Goal: Task Accomplishment & Management: Use online tool/utility

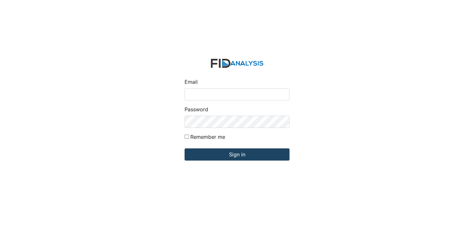
type input "[EMAIL_ADDRESS][DOMAIN_NAME]"
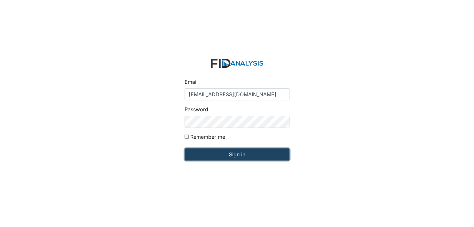
click at [238, 153] on input "Sign in" at bounding box center [236, 154] width 105 height 12
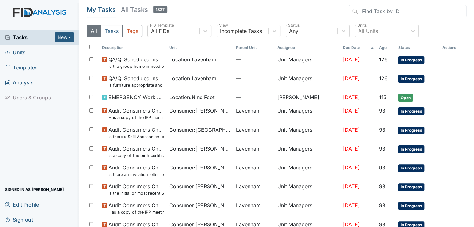
click at [16, 51] on span "Units" at bounding box center [15, 52] width 20 height 10
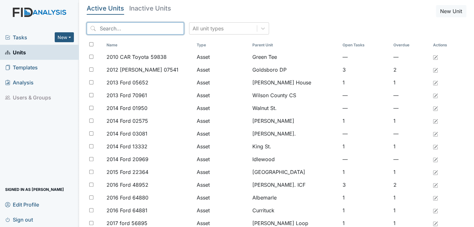
click at [162, 26] on input "search" at bounding box center [135, 28] width 97 height 12
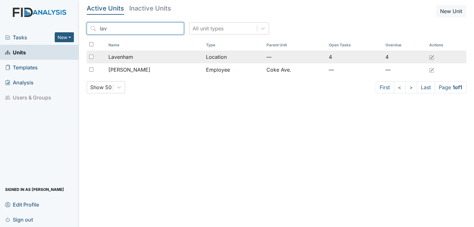
type input "lav"
click at [122, 54] on span "Lavenham" at bounding box center [120, 57] width 25 height 8
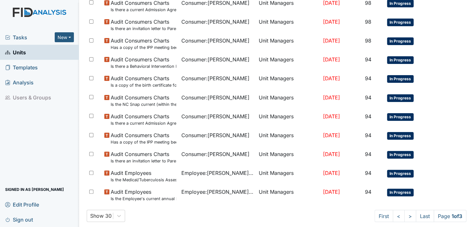
scroll to position [457, 0]
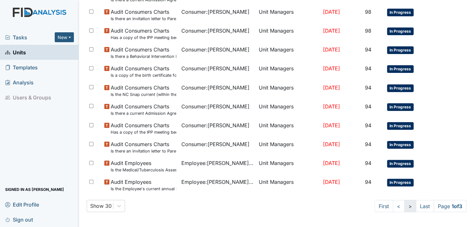
click at [404, 204] on link ">" at bounding box center [410, 206] width 12 height 12
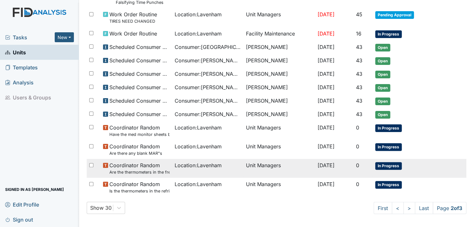
scroll to position [417, 0]
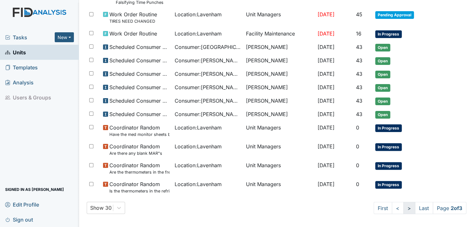
click at [403, 205] on link ">" at bounding box center [409, 208] width 12 height 12
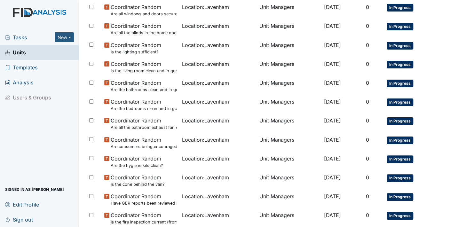
scroll to position [136, 0]
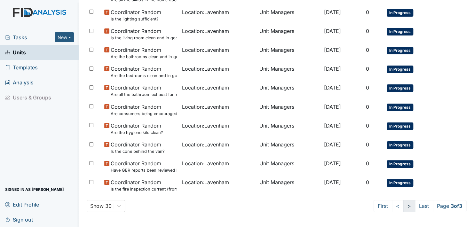
click at [403, 205] on link ">" at bounding box center [409, 206] width 12 height 12
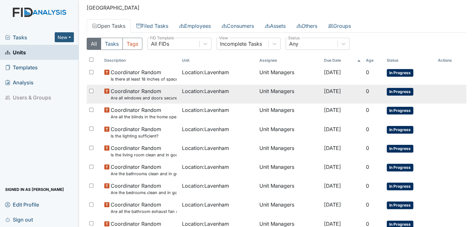
scroll to position [0, 0]
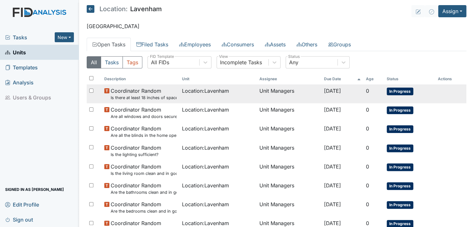
click at [399, 90] on span "In Progress" at bounding box center [399, 92] width 27 height 8
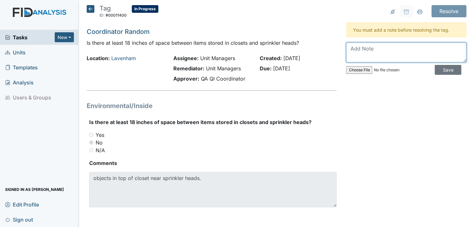
click at [349, 55] on textarea at bounding box center [406, 53] width 120 height 20
type textarea "Everything was taken down from the shelf when those clients moved out. Will che…"
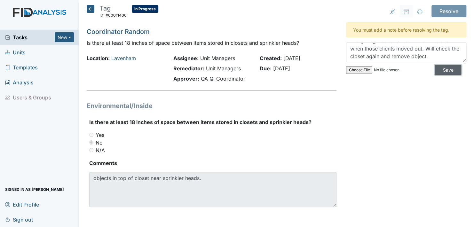
click at [438, 68] on input "Save" at bounding box center [447, 70] width 27 height 10
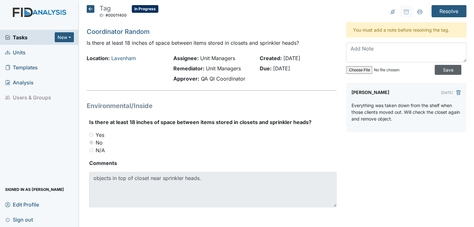
scroll to position [0, 0]
click at [441, 9] on input "Resolve" at bounding box center [448, 11] width 35 height 12
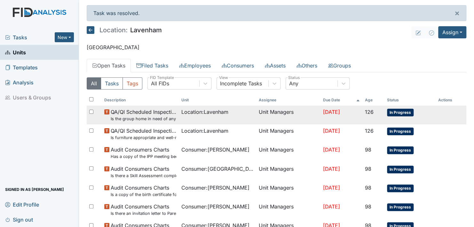
scroll to position [32, 0]
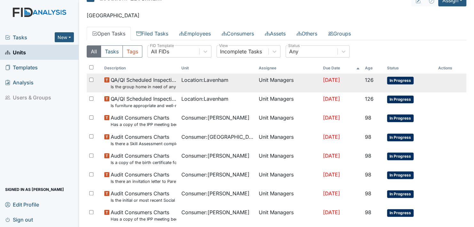
click at [393, 78] on span "In Progress" at bounding box center [400, 81] width 27 height 8
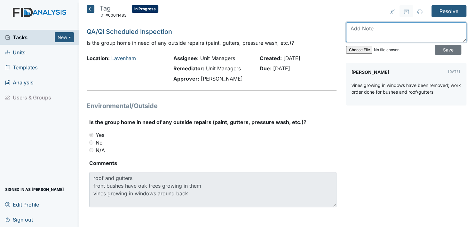
click at [351, 35] on textarea at bounding box center [406, 32] width 120 height 20
type textarea "Will put in a work order for this matter."
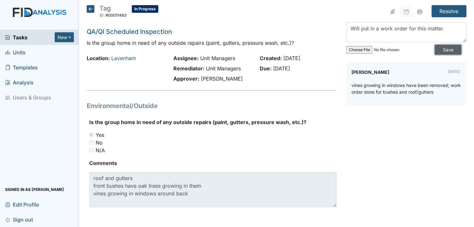
click at [436, 48] on input "Save" at bounding box center [447, 50] width 27 height 10
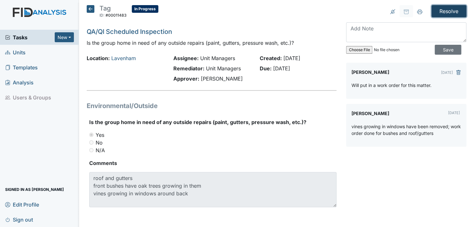
click at [445, 9] on input "Resolve" at bounding box center [448, 11] width 35 height 12
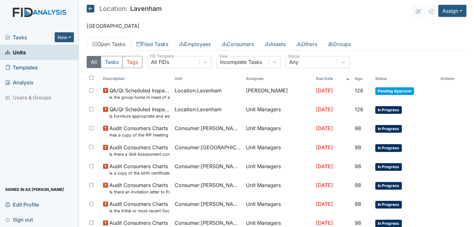
scroll to position [32, 0]
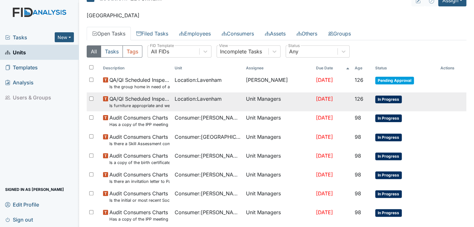
click at [385, 99] on span "In Progress" at bounding box center [388, 100] width 27 height 8
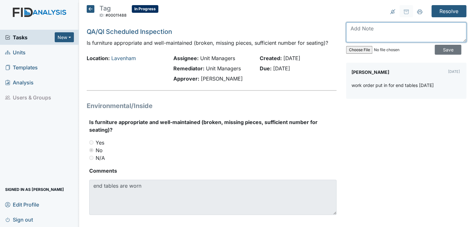
click at [347, 37] on textarea at bounding box center [406, 32] width 120 height 20
type textarea "We just got a new end table, but will put in for a set."
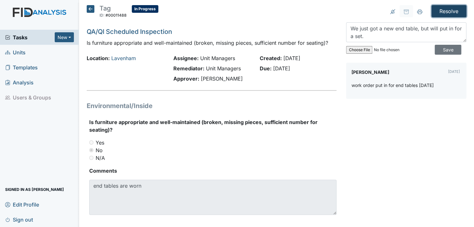
click at [448, 10] on input "Resolve" at bounding box center [448, 11] width 35 height 12
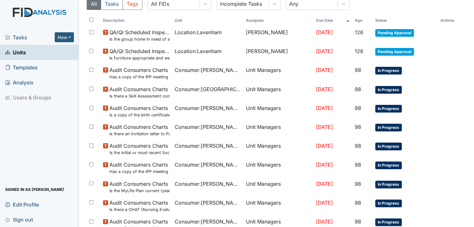
scroll to position [96, 0]
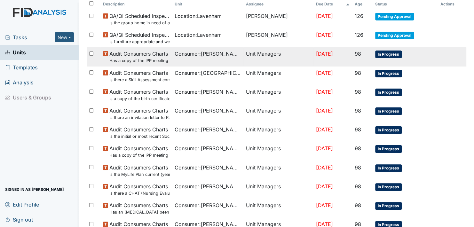
click at [385, 52] on span "In Progress" at bounding box center [388, 55] width 27 height 8
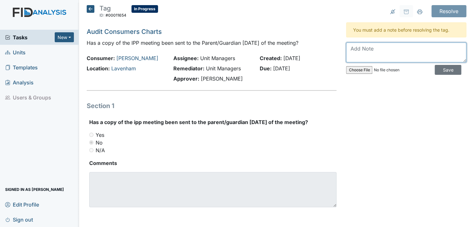
click at [355, 57] on textarea at bounding box center [406, 53] width 120 height 20
click at [361, 56] on textarea "QP1 will take care of this, and I am sure she has it" at bounding box center [406, 53] width 120 height 20
click at [428, 56] on textarea "QP1 will take care of this, and I am sure she has it done it may need a singure" at bounding box center [406, 53] width 120 height 20
type textarea "QP1 will take care of this, and I am sure she has it done it may need a signatu…"
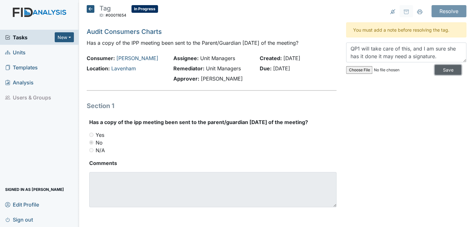
click at [436, 67] on input "Save" at bounding box center [447, 70] width 27 height 10
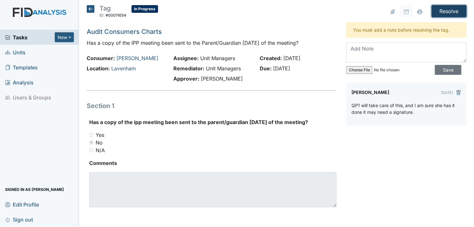
click at [444, 11] on input "Resolve" at bounding box center [448, 11] width 35 height 12
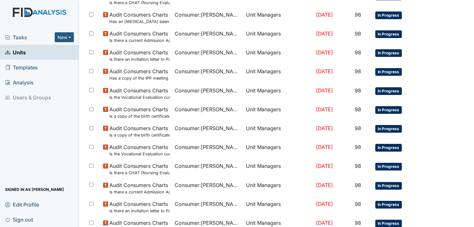
scroll to position [127, 0]
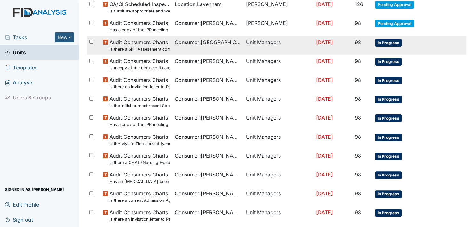
click at [380, 42] on span "In Progress" at bounding box center [388, 43] width 27 height 8
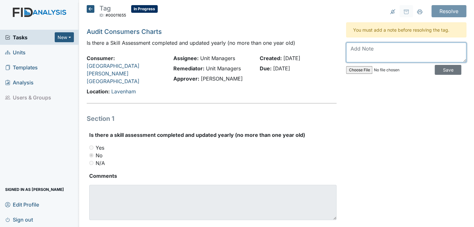
click at [348, 55] on textarea at bounding box center [406, 53] width 120 height 20
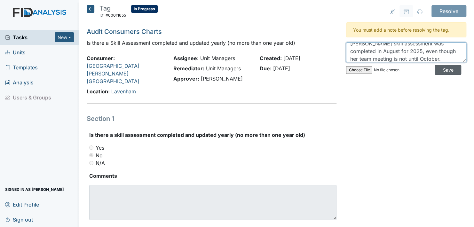
type textarea "Rochelle skill assessment was completed in August for 2025, even though her tea…"
click at [442, 68] on input "Save" at bounding box center [447, 70] width 27 height 10
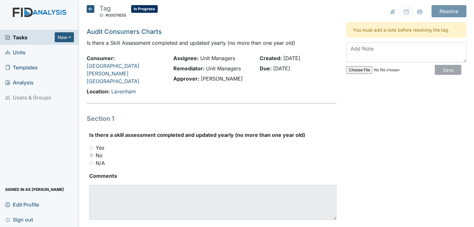
scroll to position [0, 0]
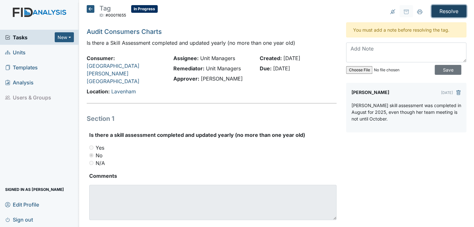
click at [443, 10] on input "Resolve" at bounding box center [448, 11] width 35 height 12
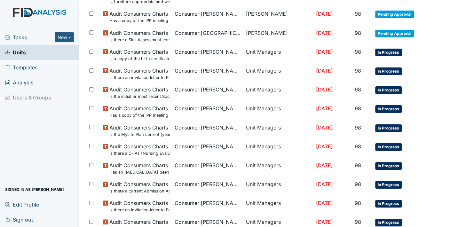
scroll to position [160, 0]
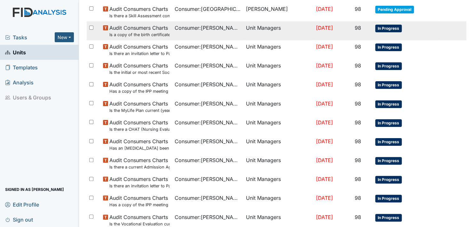
click at [381, 26] on span "In Progress" at bounding box center [388, 29] width 27 height 8
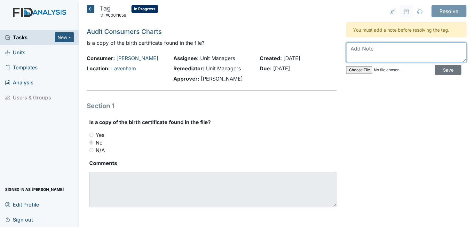
click at [350, 57] on textarea at bounding box center [406, 53] width 120 height 20
type textarea "Will review charts and as nurse regarding this information."
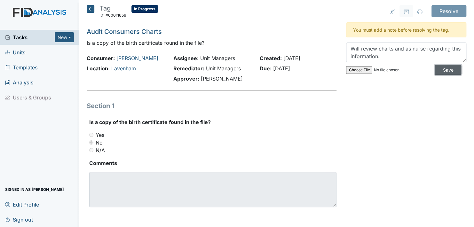
click at [440, 68] on input "Save" at bounding box center [447, 70] width 27 height 10
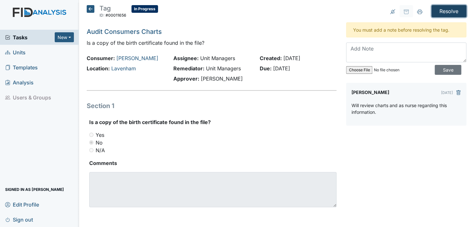
click at [444, 10] on input "Resolve" at bounding box center [448, 11] width 35 height 12
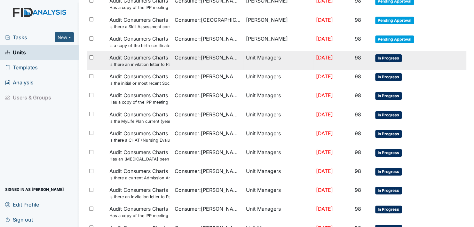
scroll to position [160, 0]
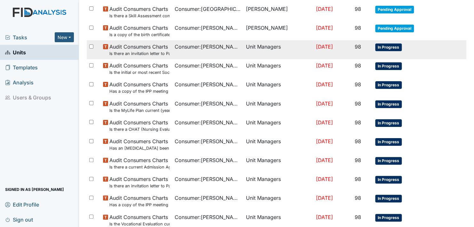
click at [383, 47] on span "In Progress" at bounding box center [388, 47] width 27 height 8
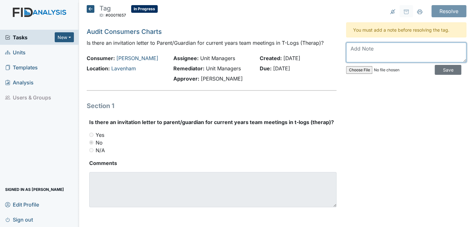
click at [348, 57] on textarea at bounding box center [406, 53] width 120 height 20
click at [398, 48] on textarea "QP1 should have this" at bounding box center [406, 53] width 120 height 20
type textarea "QP1 should have this information, will check with her [DATE]."
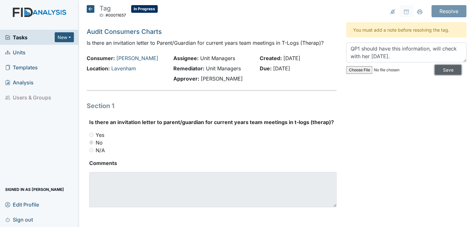
click at [441, 65] on input "Save" at bounding box center [447, 70] width 27 height 10
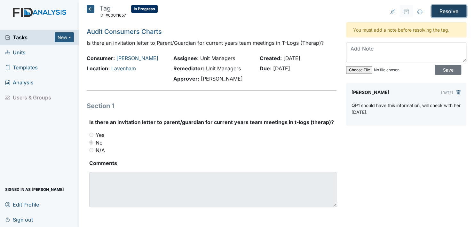
click at [445, 10] on input "Resolve" at bounding box center [448, 11] width 35 height 12
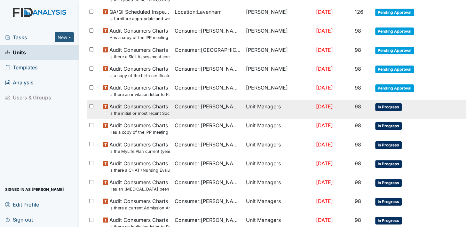
scroll to position [151, 0]
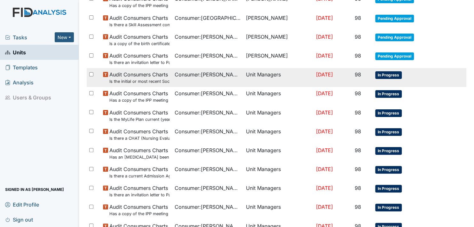
click at [383, 74] on span "In Progress" at bounding box center [388, 75] width 27 height 8
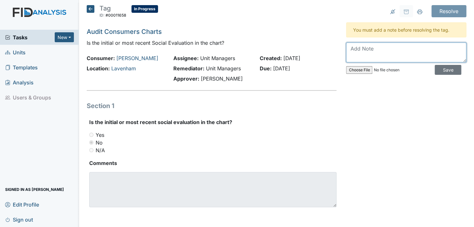
click at [353, 57] on textarea at bounding box center [406, 53] width 120 height 20
type textarea "Will check the QP1 regarding this."
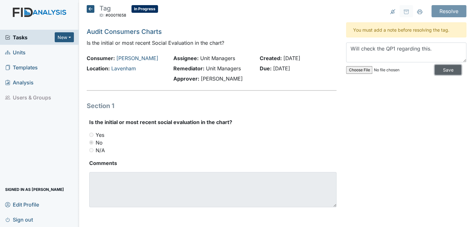
click at [443, 69] on input "Save" at bounding box center [447, 70] width 27 height 10
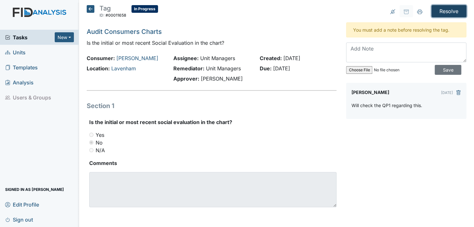
click at [438, 9] on input "Resolve" at bounding box center [448, 11] width 35 height 12
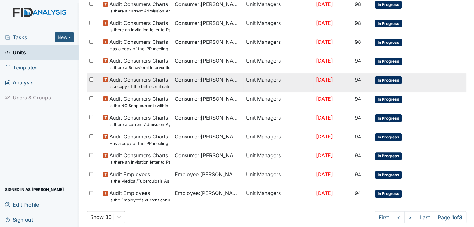
scroll to position [478, 0]
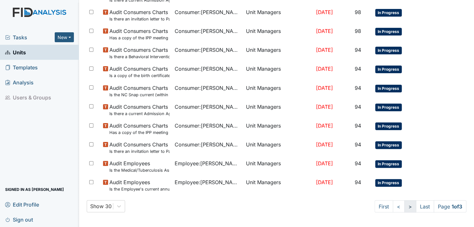
click at [404, 204] on link ">" at bounding box center [410, 206] width 12 height 12
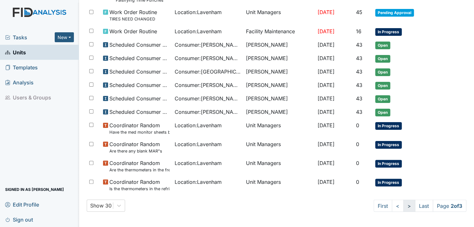
scroll to position [438, 0]
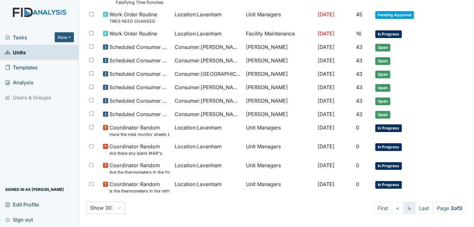
click at [403, 204] on link ">" at bounding box center [409, 208] width 12 height 12
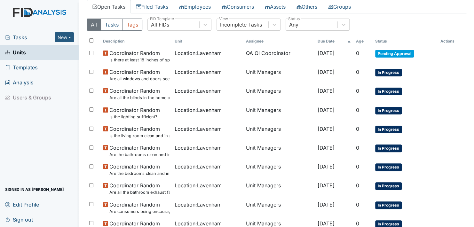
scroll to position [0, 0]
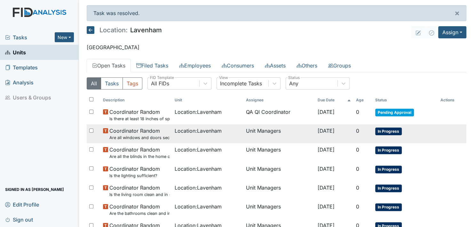
click at [385, 129] on span "In Progress" at bounding box center [388, 132] width 27 height 8
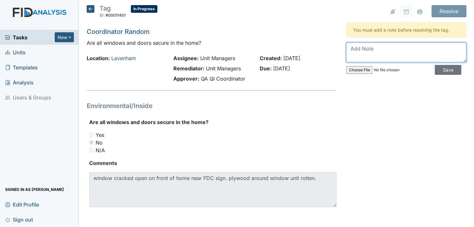
drag, startPoint x: 348, startPoint y: 60, endPoint x: 350, endPoint y: 56, distance: 5.3
click at [348, 61] on textarea at bounding box center [406, 53] width 120 height 20
type textarea "Will put in a work order."
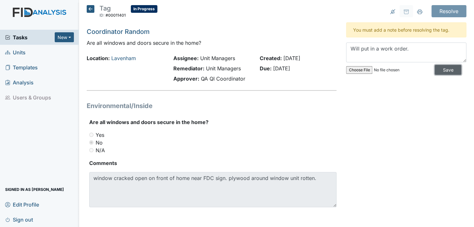
click at [437, 67] on input "Save" at bounding box center [447, 70] width 27 height 10
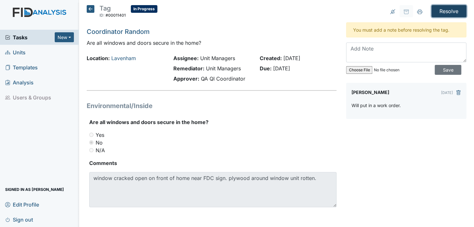
click at [444, 11] on input "Resolve" at bounding box center [448, 11] width 35 height 12
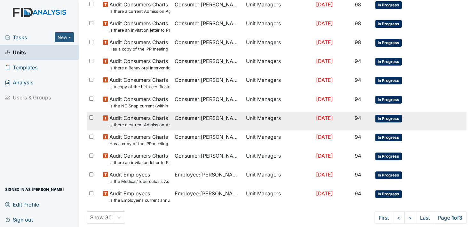
scroll to position [478, 0]
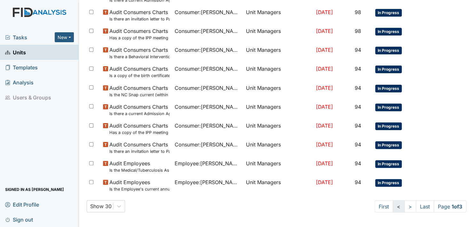
click at [393, 206] on link "<" at bounding box center [399, 206] width 12 height 12
click at [391, 205] on link "<" at bounding box center [397, 206] width 12 height 12
click at [403, 205] on link ">" at bounding box center [409, 206] width 12 height 12
click at [404, 205] on link ">" at bounding box center [410, 206] width 12 height 12
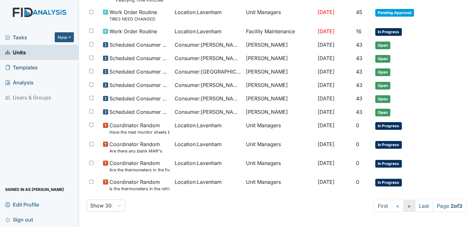
scroll to position [438, 0]
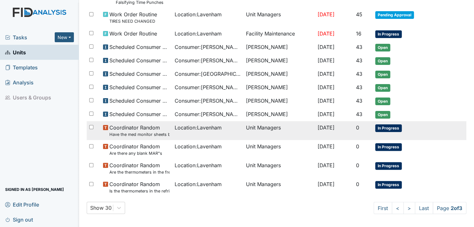
click at [386, 127] on span "In Progress" at bounding box center [388, 128] width 27 height 8
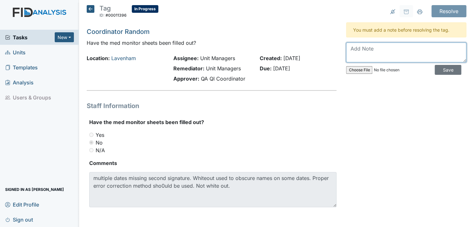
click at [346, 56] on textarea at bounding box center [406, 53] width 120 height 20
type textarea "E"
type textarea "Will have an in-service on properly signing the med monitoring sheet."
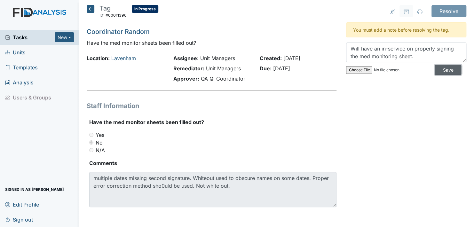
drag, startPoint x: 440, startPoint y: 68, endPoint x: 445, endPoint y: 47, distance: 22.5
click at [440, 66] on input "Save" at bounding box center [447, 70] width 27 height 10
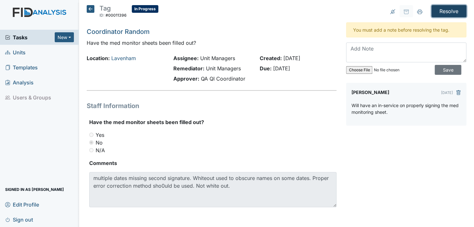
click at [440, 11] on input "Resolve" at bounding box center [448, 11] width 35 height 12
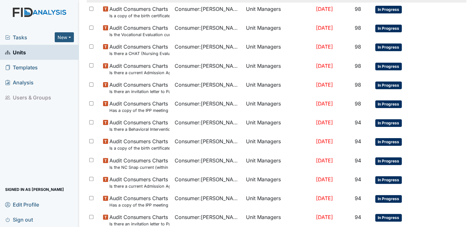
scroll to position [478, 0]
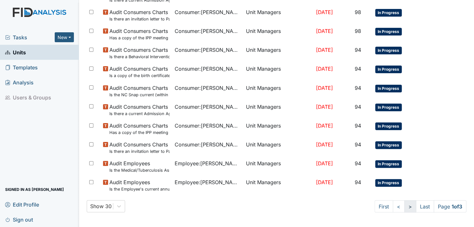
click at [404, 205] on link ">" at bounding box center [410, 206] width 12 height 12
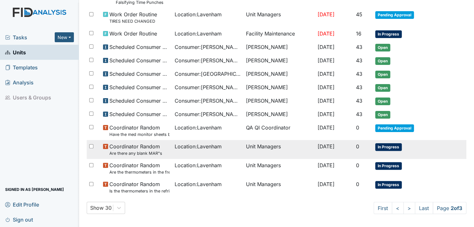
click at [387, 144] on span "In Progress" at bounding box center [388, 147] width 27 height 8
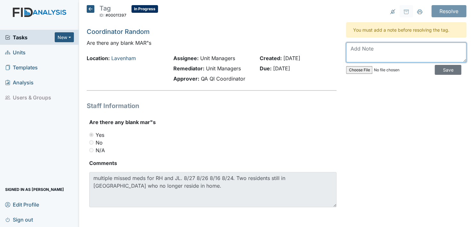
click at [376, 53] on textarea at bounding box center [406, 53] width 120 height 20
click at [416, 47] on textarea "Will check on these dates to" at bounding box center [406, 53] width 120 height 20
type textarea "Will check on these dates to make sure signed according to what should have bee…"
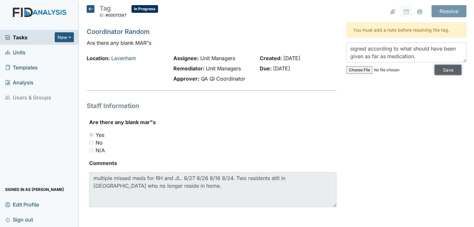
click at [439, 68] on input "Save" at bounding box center [447, 70] width 27 height 10
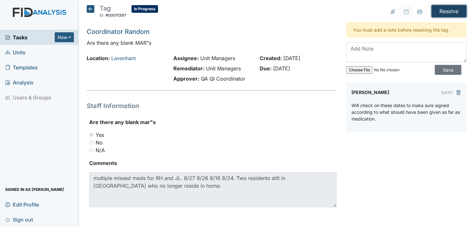
click at [442, 6] on input "Resolve" at bounding box center [448, 11] width 35 height 12
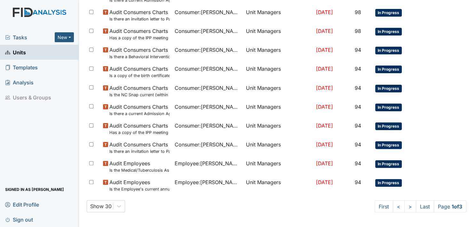
scroll to position [478, 0]
click at [404, 205] on link ">" at bounding box center [410, 206] width 12 height 12
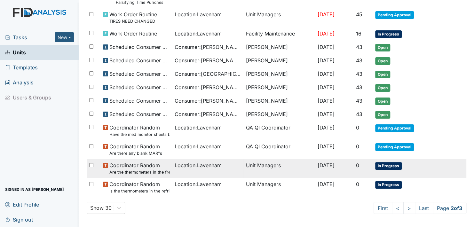
click at [382, 163] on span "In Progress" at bounding box center [388, 166] width 27 height 8
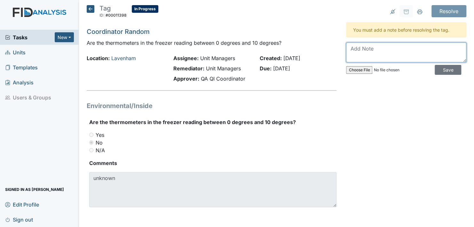
click at [347, 57] on textarea at bounding box center [406, 53] width 120 height 20
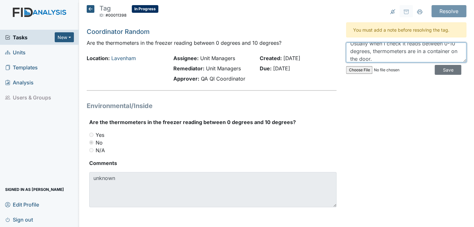
click at [400, 59] on textarea "Usually when I check it reads between 0-10 degrees, thermometers are in a conta…" at bounding box center [406, 53] width 120 height 20
type textarea "Usually when I check it reads between 0-10 degrees, thermometers are in a conta…"
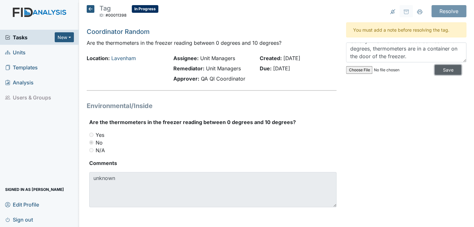
click at [440, 70] on input "Save" at bounding box center [447, 70] width 27 height 10
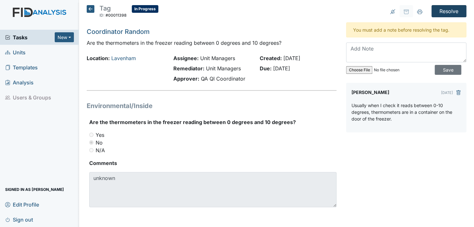
scroll to position [0, 0]
click at [444, 8] on input "Resolve" at bounding box center [448, 11] width 35 height 12
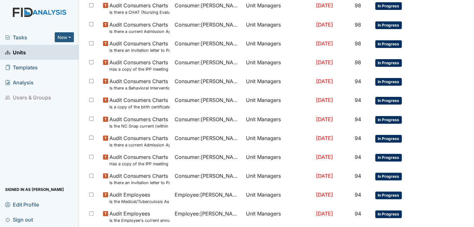
scroll to position [478, 0]
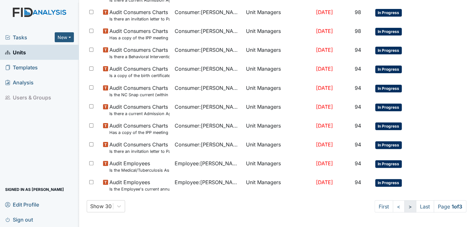
click at [404, 207] on link ">" at bounding box center [410, 206] width 12 height 12
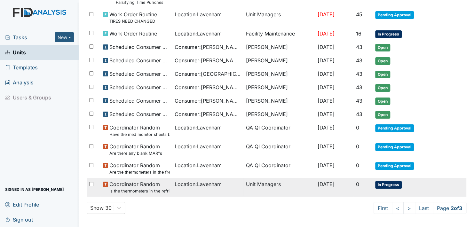
click at [383, 181] on span "In Progress" at bounding box center [388, 185] width 27 height 8
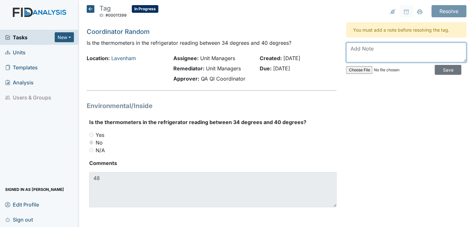
click at [360, 55] on textarea at bounding box center [406, 53] width 120 height 20
type textarea "Will replace with a new one."
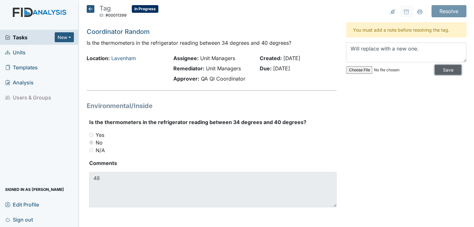
click at [442, 70] on input "Save" at bounding box center [447, 70] width 27 height 10
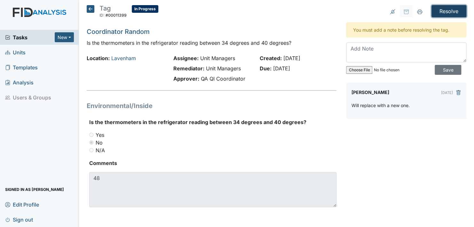
click at [444, 9] on input "Resolve" at bounding box center [448, 11] width 35 height 12
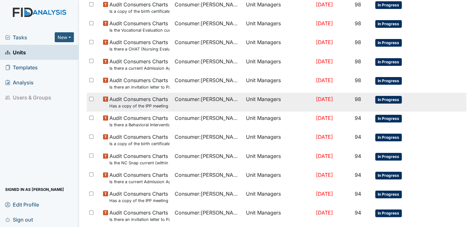
scroll to position [478, 0]
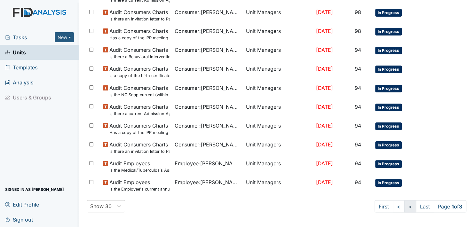
click at [404, 205] on link ">" at bounding box center [410, 206] width 12 height 12
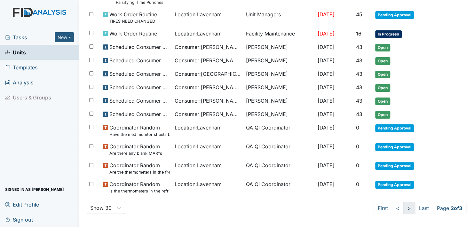
click at [403, 206] on link ">" at bounding box center [409, 208] width 12 height 12
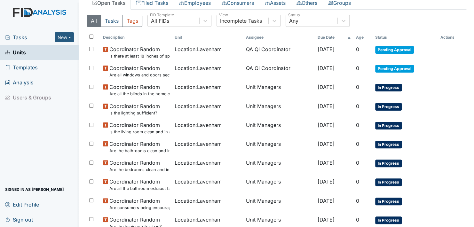
scroll to position [64, 0]
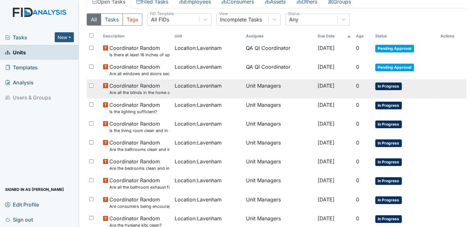
click at [387, 85] on span "In Progress" at bounding box center [388, 86] width 27 height 8
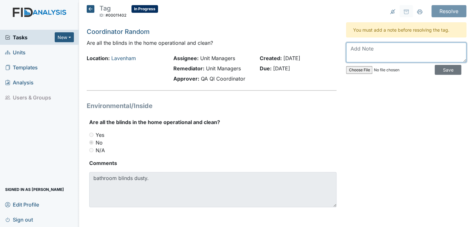
click at [351, 55] on textarea at bounding box center [406, 53] width 120 height 20
type textarea "Will dust all the bathroom blinds."
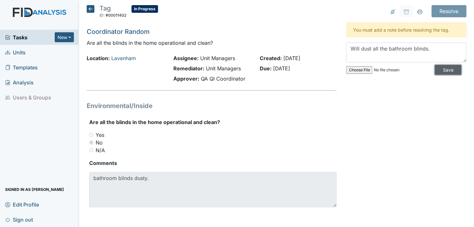
click at [439, 69] on input "Save" at bounding box center [447, 70] width 27 height 10
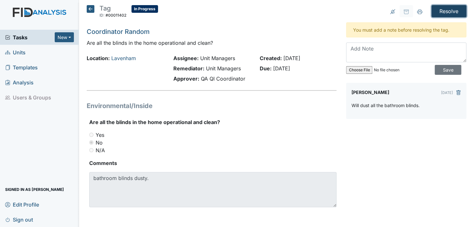
click at [446, 9] on input "Resolve" at bounding box center [448, 11] width 35 height 12
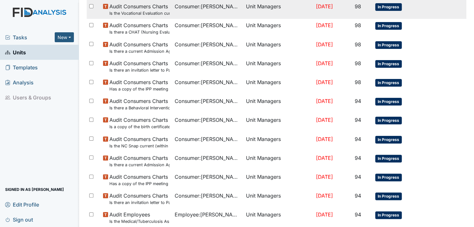
scroll to position [478, 0]
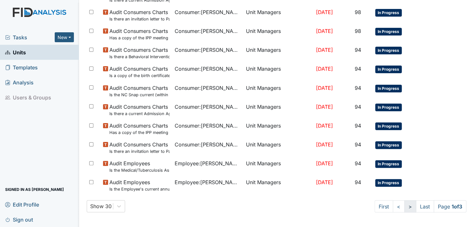
click at [404, 205] on link ">" at bounding box center [410, 206] width 12 height 12
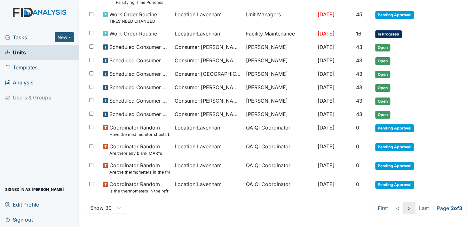
click at [403, 205] on link ">" at bounding box center [409, 208] width 12 height 12
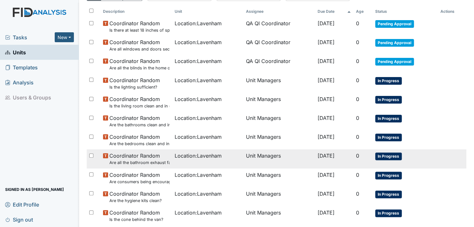
scroll to position [96, 0]
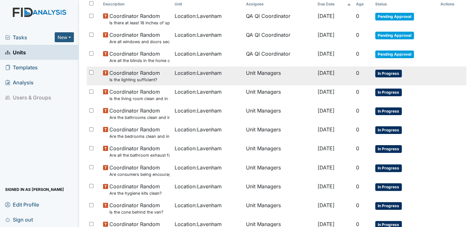
click at [385, 72] on span "In Progress" at bounding box center [388, 74] width 27 height 8
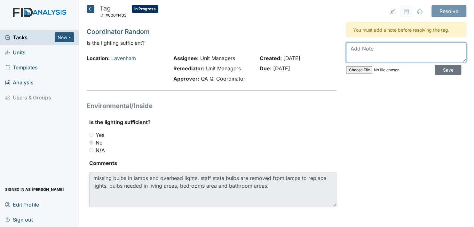
click at [348, 56] on textarea at bounding box center [406, 53] width 120 height 20
click at [422, 48] on textarea "will replace all the in the house. Bulbs needed" at bounding box center [406, 53] width 120 height 20
click at [394, 48] on textarea "will replace all the Bulbs needed" at bounding box center [406, 53] width 120 height 20
click at [425, 48] on textarea "will replace all the bulbs needed" at bounding box center [406, 53] width 120 height 20
type textarea "will replace all the bulbs needed."
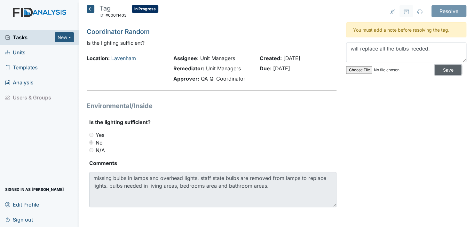
click at [440, 70] on input "Save" at bounding box center [447, 70] width 27 height 10
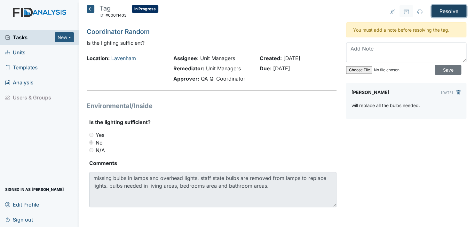
click at [440, 10] on input "Resolve" at bounding box center [448, 11] width 35 height 12
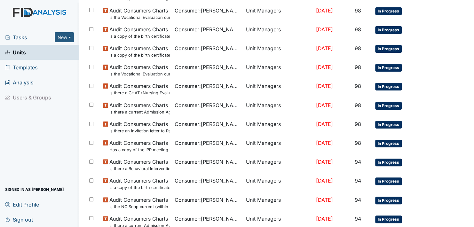
scroll to position [478, 0]
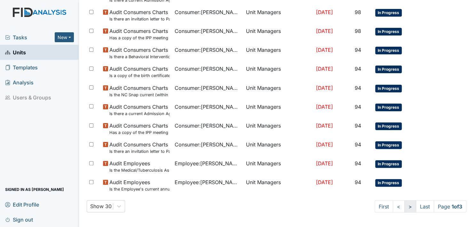
click at [404, 208] on link ">" at bounding box center [410, 206] width 12 height 12
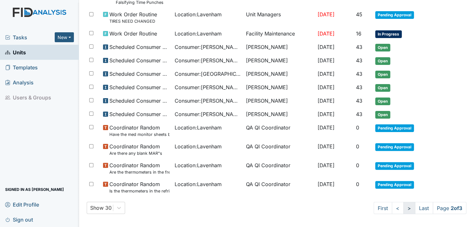
click at [403, 206] on link ">" at bounding box center [409, 208] width 12 height 12
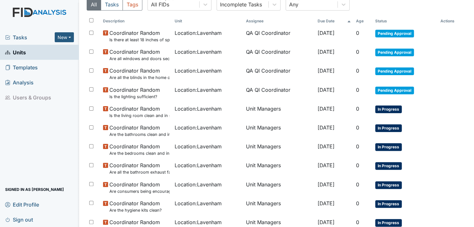
scroll to position [61, 0]
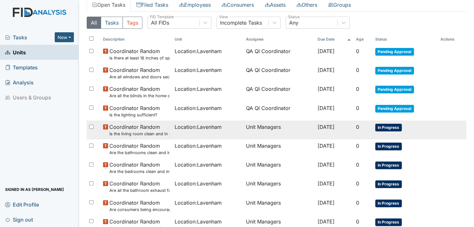
click at [385, 127] on span "In Progress" at bounding box center [388, 128] width 27 height 8
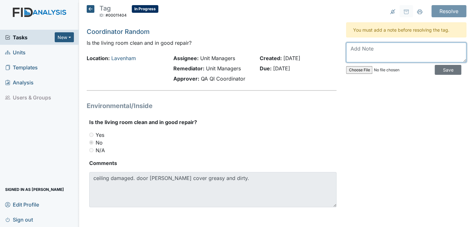
click at [347, 57] on textarea at bounding box center [406, 53] width 120 height 20
type textarea "Will put in a work order and will clean the doorbell cover."
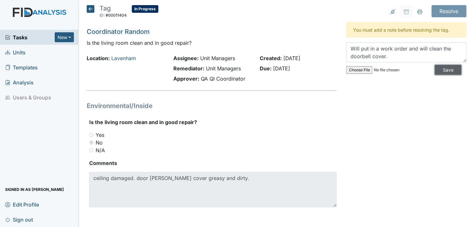
click at [441, 68] on input "Save" at bounding box center [447, 70] width 27 height 10
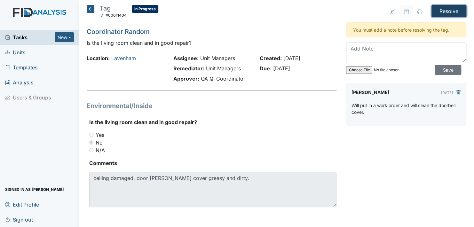
click at [443, 10] on input "Resolve" at bounding box center [448, 11] width 35 height 12
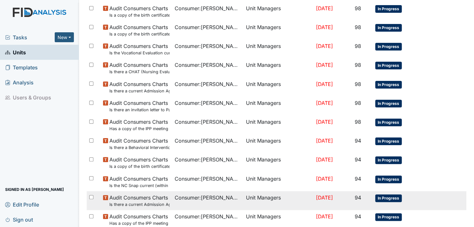
scroll to position [478, 0]
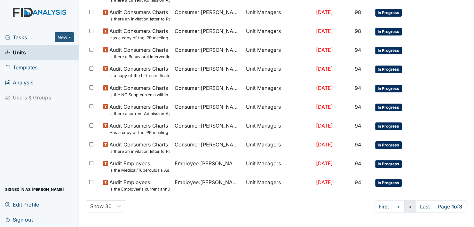
click at [404, 206] on link ">" at bounding box center [410, 206] width 12 height 12
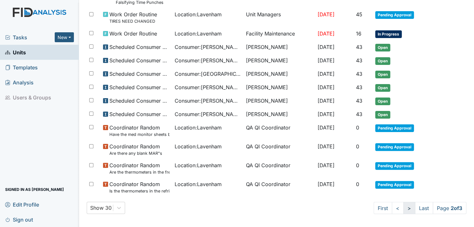
click at [403, 205] on link ">" at bounding box center [409, 208] width 12 height 12
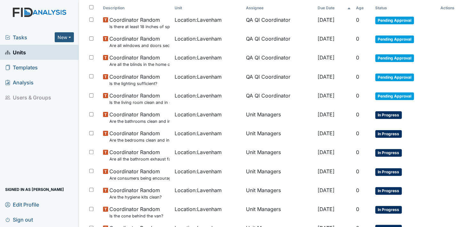
scroll to position [93, 0]
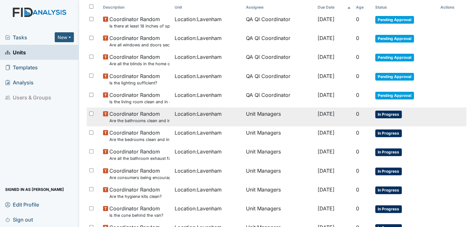
click at [385, 114] on span "In Progress" at bounding box center [388, 115] width 27 height 8
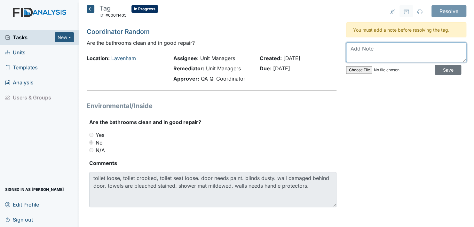
click at [351, 59] on textarea at bounding box center [406, 53] width 120 height 20
click at [351, 59] on textarea "Will put in a work order for the following things-toilet seat repair, painting …" at bounding box center [406, 53] width 120 height 20
click at [353, 58] on textarea "Will put in a work order for the following things-toilet seat repair, painting …" at bounding box center [406, 53] width 120 height 20
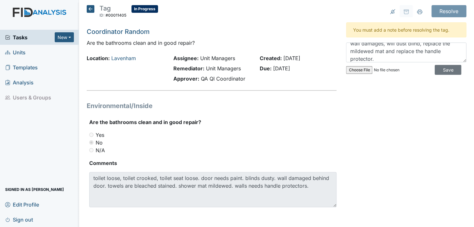
drag, startPoint x: 394, startPoint y: 83, endPoint x: 400, endPoint y: 84, distance: 6.5
click at [400, 84] on div "Resolve Archive Task × Are you sure you want to archive this task? It will appe…" at bounding box center [406, 113] width 130 height 217
click at [370, 60] on textarea "Will put in a work order for the following things-toilet seat repair, painting …" at bounding box center [406, 53] width 120 height 20
click at [418, 59] on textarea "Will put in a work order for the following things-toilet seat repair, painting …" at bounding box center [406, 53] width 120 height 20
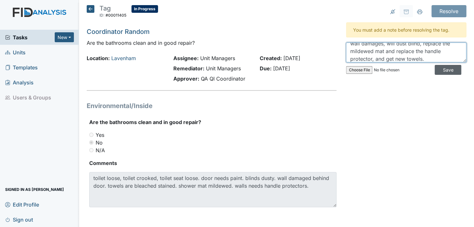
type textarea "Will put in a work order for the following things-toilet seat repair, painting …"
click at [436, 66] on input "Save" at bounding box center [447, 70] width 27 height 10
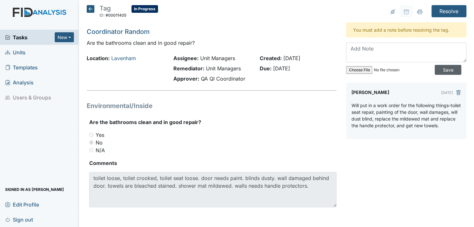
scroll to position [0, 0]
click at [441, 8] on input "Resolve" at bounding box center [448, 11] width 35 height 12
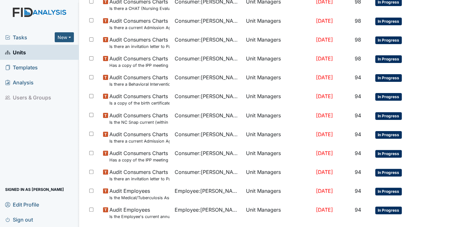
scroll to position [478, 0]
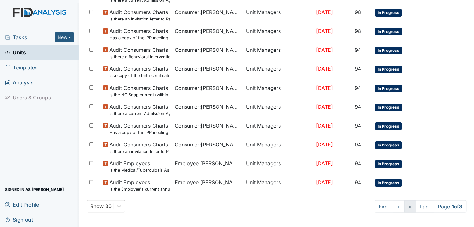
click at [404, 205] on link ">" at bounding box center [410, 206] width 12 height 12
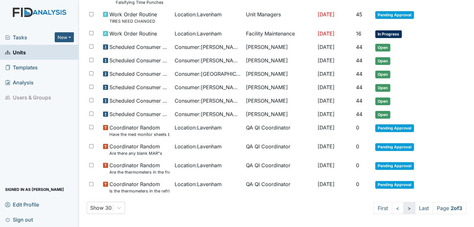
click at [403, 207] on link ">" at bounding box center [409, 208] width 12 height 12
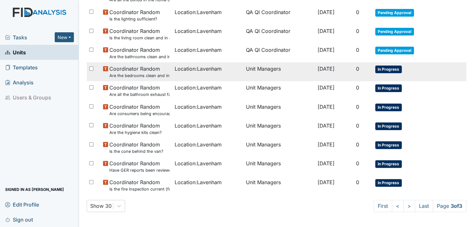
click at [381, 68] on span "In Progress" at bounding box center [388, 70] width 27 height 8
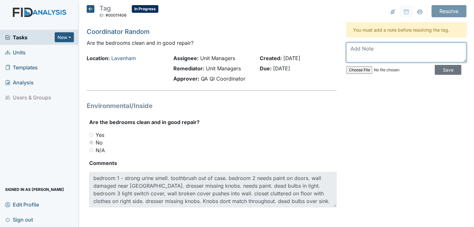
click at [354, 54] on textarea at bounding box center [406, 53] width 120 height 20
click at [383, 57] on textarea "will put in work order for the painting, missing knobs, it has been reported th…" at bounding box center [406, 53] width 120 height 20
click at [375, 58] on textarea "will put in work order for the painting, missing knobs, replace wall cover; it …" at bounding box center [406, 53] width 120 height 20
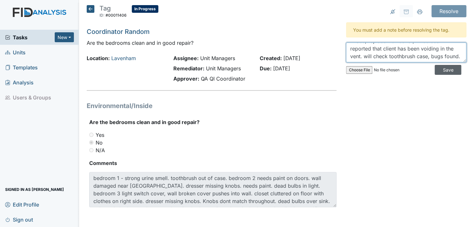
type textarea "will put in work order for the painting, missing knobs, replace wall cover; it …"
click at [442, 66] on input "Save" at bounding box center [447, 70] width 27 height 10
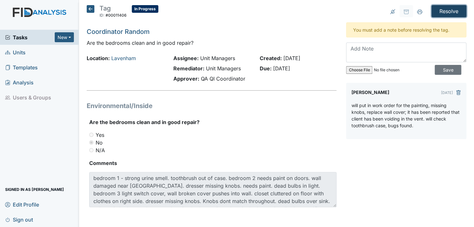
click at [444, 11] on input "Resolve" at bounding box center [448, 11] width 35 height 12
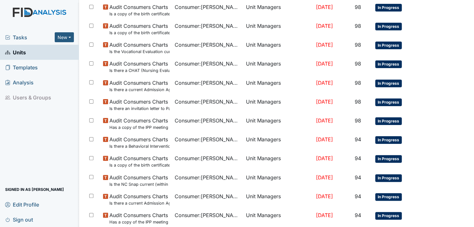
scroll to position [478, 0]
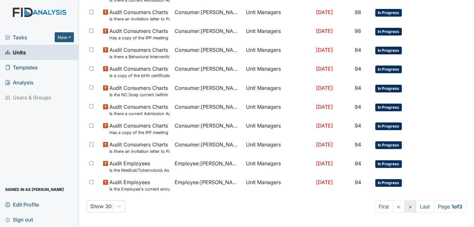
click at [404, 205] on link ">" at bounding box center [410, 206] width 12 height 12
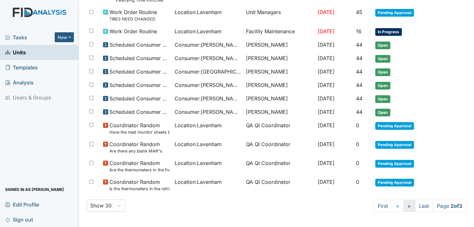
scroll to position [438, 0]
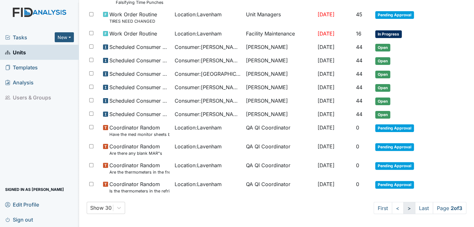
click at [403, 205] on link ">" at bounding box center [409, 208] width 12 height 12
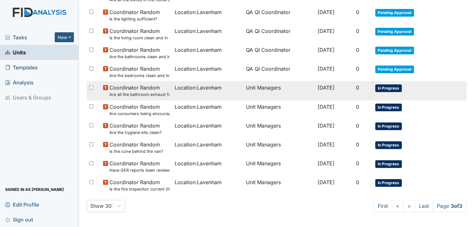
click at [383, 88] on span "In Progress" at bounding box center [388, 88] width 27 height 8
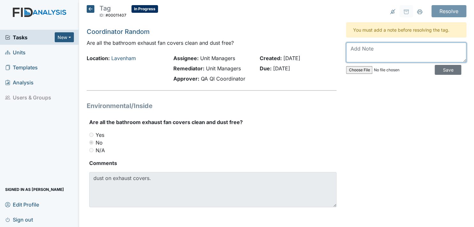
click at [360, 54] on textarea at bounding box center [406, 53] width 120 height 20
type textarea "Will dust the exhaust fan."
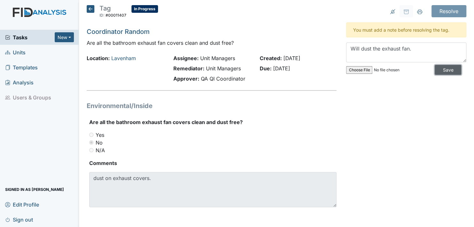
click at [442, 68] on input "Save" at bounding box center [447, 70] width 27 height 10
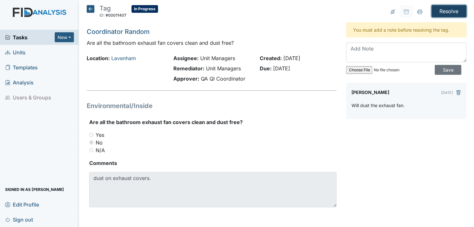
click at [441, 10] on input "Resolve" at bounding box center [448, 11] width 35 height 12
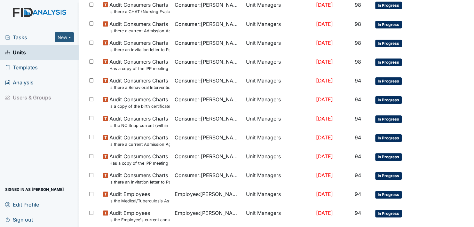
scroll to position [478, 0]
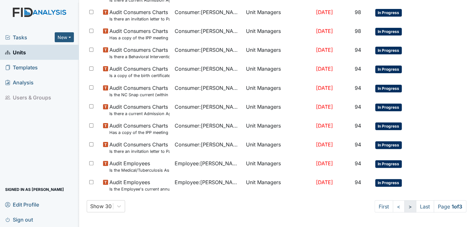
click at [404, 205] on link ">" at bounding box center [410, 206] width 12 height 12
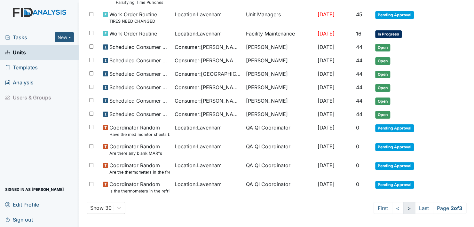
click at [403, 205] on link ">" at bounding box center [409, 208] width 12 height 12
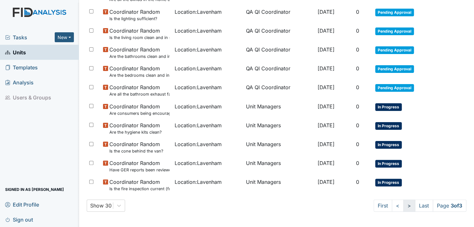
scroll to position [157, 0]
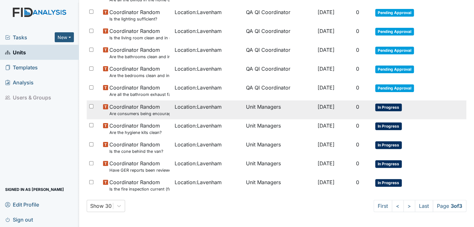
click at [380, 106] on span "In Progress" at bounding box center [388, 108] width 27 height 8
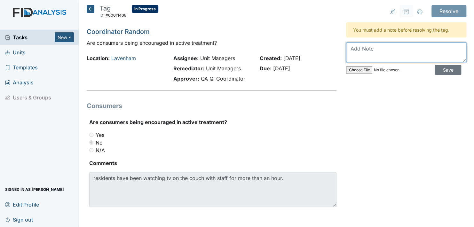
click at [349, 55] on textarea at bounding box center [406, 53] width 120 height 20
type textarea "was watching the camera and called to ask why they were still at the house? usu…"
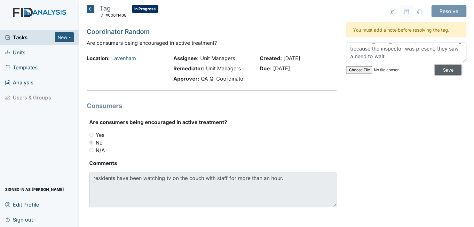
click at [441, 71] on input "Save" at bounding box center [447, 70] width 27 height 10
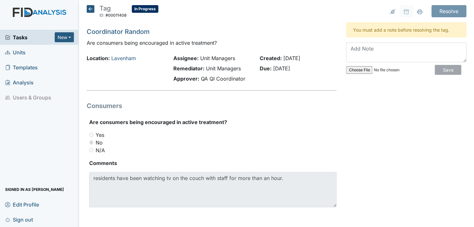
scroll to position [0, 0]
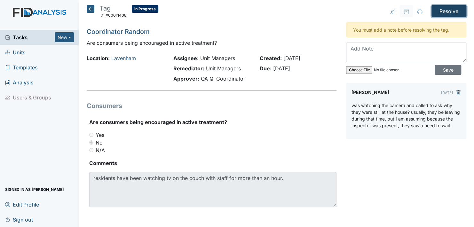
click at [444, 10] on input "Resolve" at bounding box center [448, 11] width 35 height 12
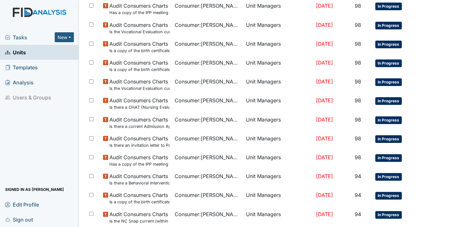
scroll to position [478, 0]
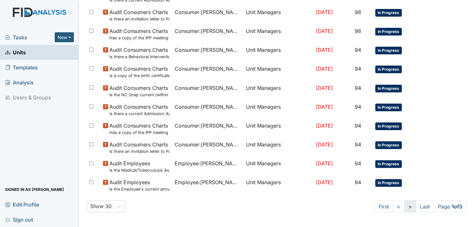
click at [404, 204] on link ">" at bounding box center [410, 206] width 12 height 12
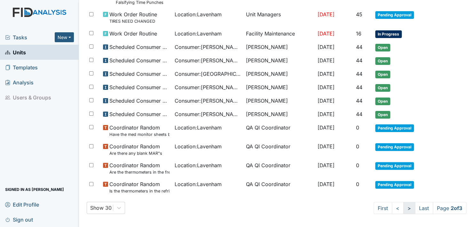
click at [403, 204] on link ">" at bounding box center [409, 208] width 12 height 12
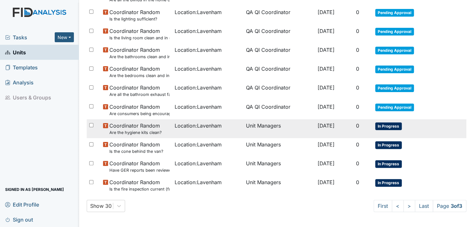
click at [385, 125] on span "In Progress" at bounding box center [388, 126] width 27 height 8
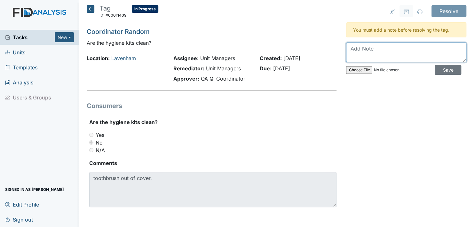
click at [348, 60] on textarea at bounding box center [406, 53] width 120 height 20
type textarea "will have staff check to make sure all brushes are back in the proper place."
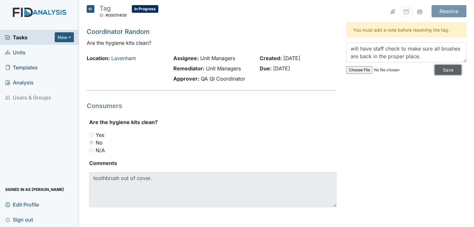
click at [441, 68] on input "Save" at bounding box center [447, 70] width 27 height 10
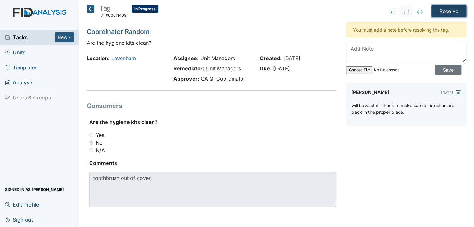
click at [440, 8] on input "Resolve" at bounding box center [448, 11] width 35 height 12
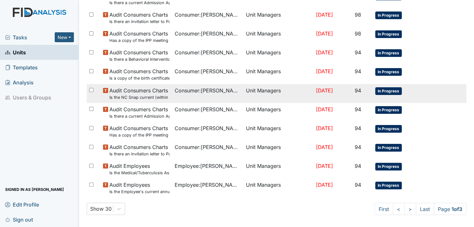
scroll to position [478, 0]
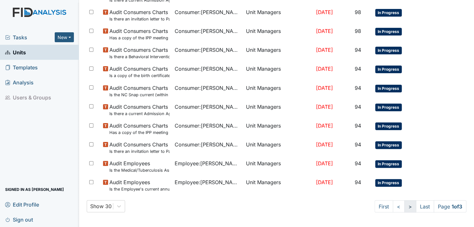
click at [404, 204] on link ">" at bounding box center [410, 206] width 12 height 12
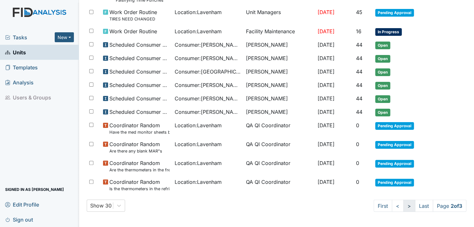
scroll to position [438, 0]
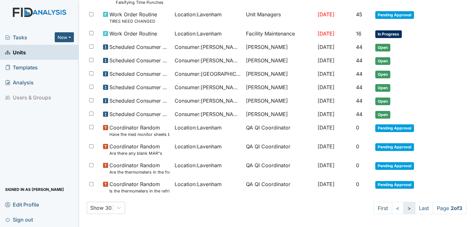
click at [403, 204] on link ">" at bounding box center [409, 208] width 12 height 12
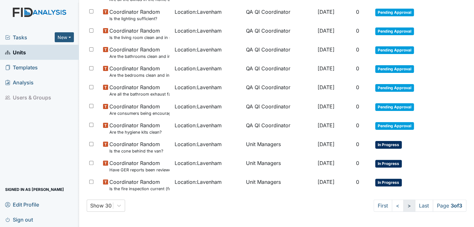
scroll to position [157, 0]
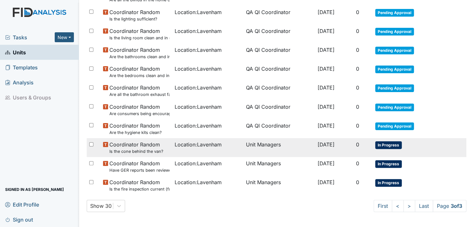
click at [381, 142] on span "In Progress" at bounding box center [388, 145] width 27 height 8
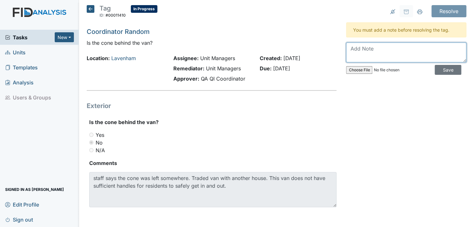
click at [374, 52] on textarea at bounding box center [406, 53] width 120 height 20
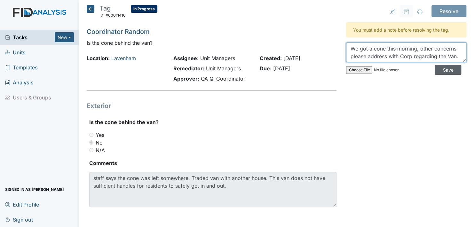
type textarea "We got a cone this morning, other concerns please address with Corp regarding t…"
click at [439, 71] on input "Save" at bounding box center [447, 70] width 27 height 10
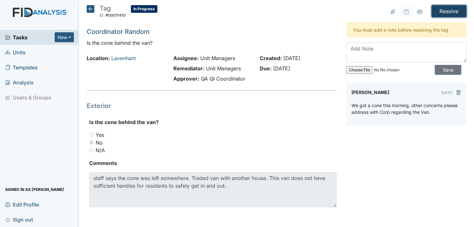
click at [445, 11] on input "Resolve" at bounding box center [448, 11] width 35 height 12
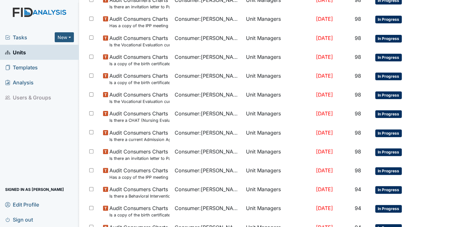
scroll to position [478, 0]
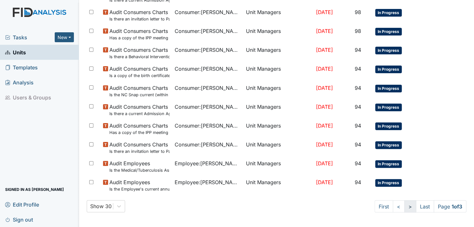
click at [404, 205] on link ">" at bounding box center [410, 206] width 12 height 12
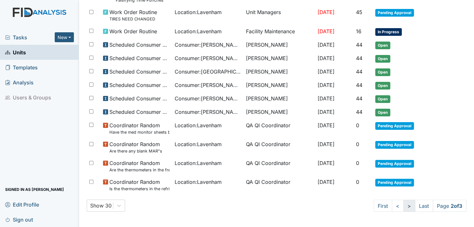
scroll to position [438, 0]
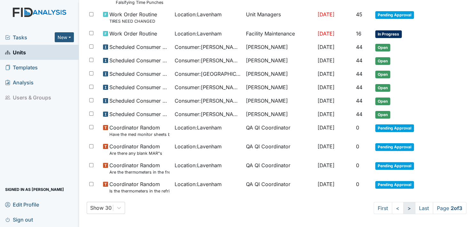
click at [403, 205] on link ">" at bounding box center [409, 208] width 12 height 12
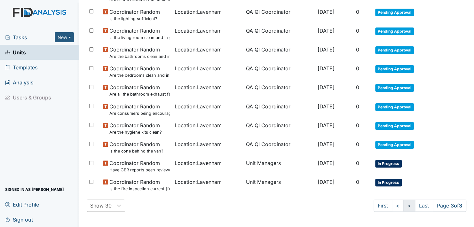
scroll to position [157, 0]
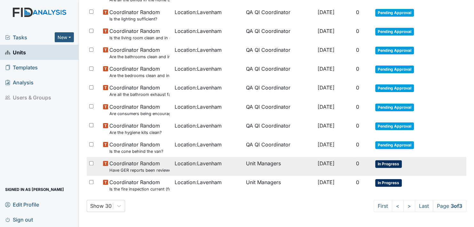
click at [383, 164] on span "In Progress" at bounding box center [388, 164] width 27 height 8
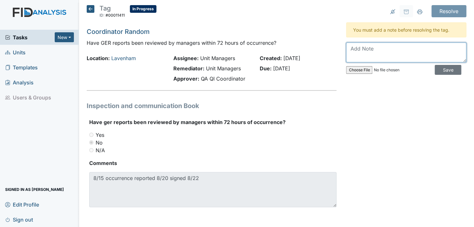
click at [352, 56] on textarea at bounding box center [406, 53] width 120 height 20
type textarea "Will check and see why the 7 days review."
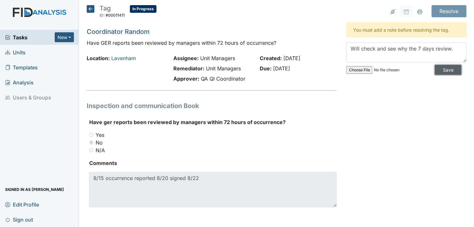
drag, startPoint x: 438, startPoint y: 70, endPoint x: 440, endPoint y: 62, distance: 8.0
click at [439, 65] on input "Save" at bounding box center [447, 70] width 27 height 10
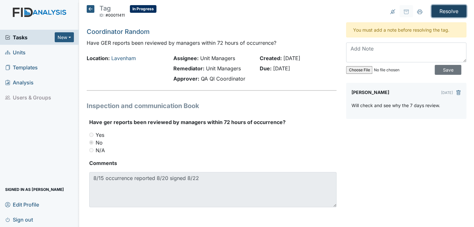
drag, startPoint x: 444, startPoint y: 7, endPoint x: 448, endPoint y: 15, distance: 8.3
click at [444, 8] on input "Resolve" at bounding box center [448, 11] width 35 height 12
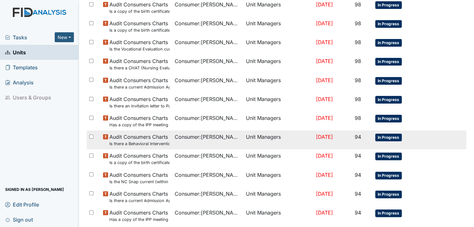
scroll to position [478, 0]
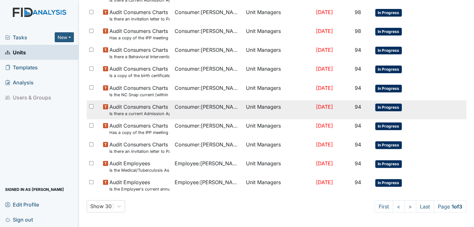
drag, startPoint x: 442, startPoint y: 103, endPoint x: 440, endPoint y: 112, distance: 8.6
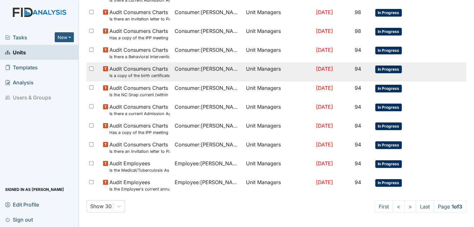
drag, startPoint x: 440, startPoint y: 112, endPoint x: 438, endPoint y: 80, distance: 32.0
click at [438, 80] on tr "Audit Consumers Charts Is a copy of the birth certificate found in the file? Co…" at bounding box center [276, 71] width 379 height 19
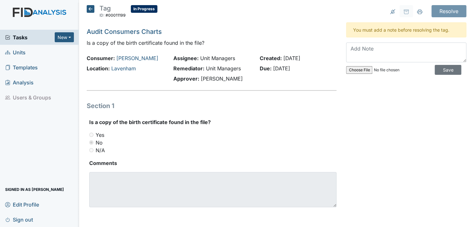
click at [90, 7] on icon at bounding box center [91, 9] width 8 height 8
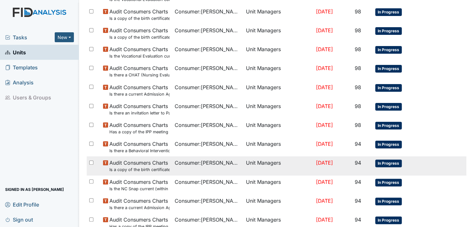
scroll to position [457, 0]
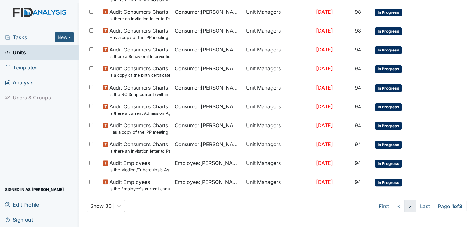
click at [404, 207] on link ">" at bounding box center [410, 206] width 12 height 12
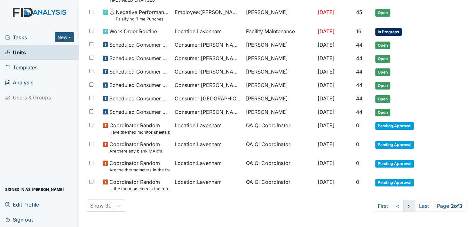
scroll to position [417, 0]
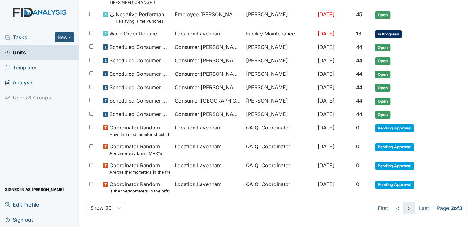
click at [403, 207] on link ">" at bounding box center [409, 208] width 12 height 12
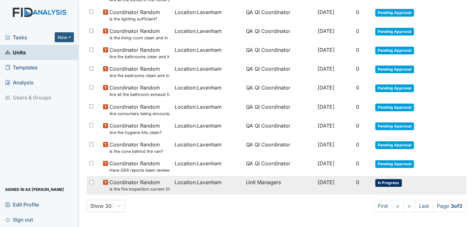
click at [389, 182] on span "In Progress" at bounding box center [388, 183] width 27 height 8
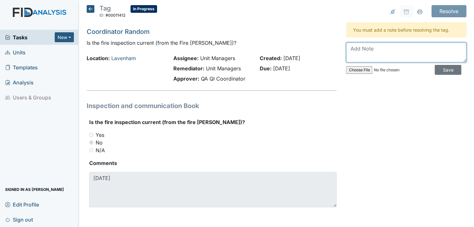
click at [353, 54] on textarea at bounding box center [406, 53] width 120 height 20
type textarea "Will schedule an appointment for a current inspection"
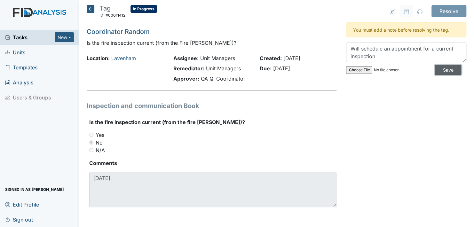
click at [441, 68] on input "Save" at bounding box center [447, 70] width 27 height 10
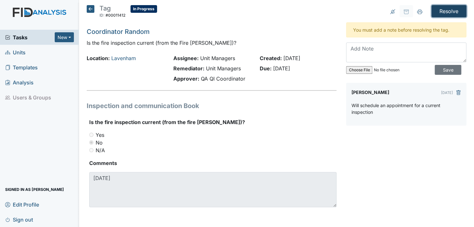
click at [441, 10] on input "Resolve" at bounding box center [448, 11] width 35 height 12
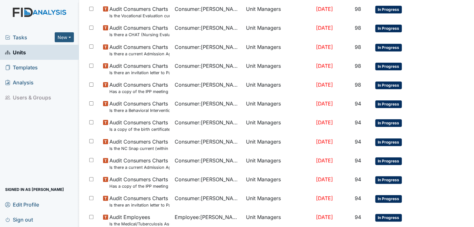
scroll to position [478, 0]
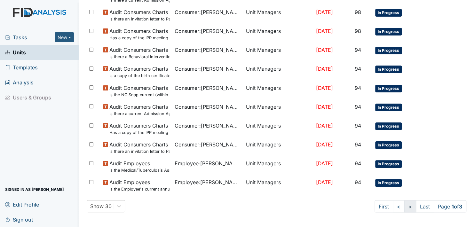
click at [404, 205] on link ">" at bounding box center [410, 206] width 12 height 12
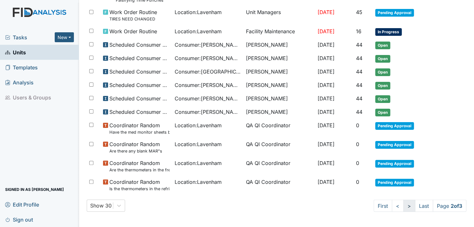
scroll to position [438, 0]
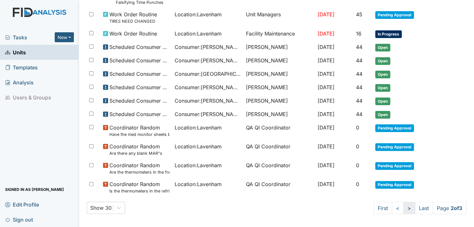
click at [403, 206] on link ">" at bounding box center [409, 208] width 12 height 12
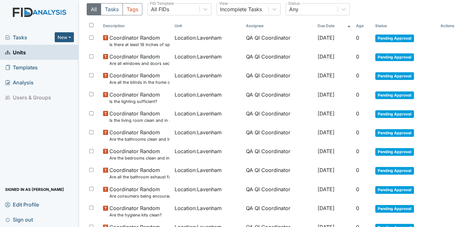
scroll to position [0, 0]
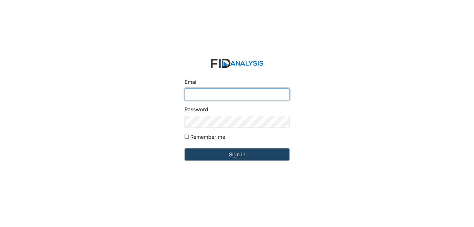
type input "[EMAIL_ADDRESS][DOMAIN_NAME]"
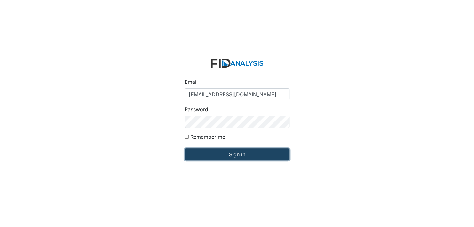
click at [246, 154] on input "Sign in" at bounding box center [236, 154] width 105 height 12
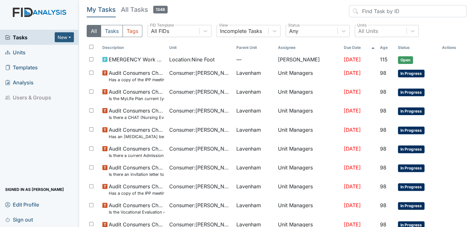
click at [20, 54] on span "Units" at bounding box center [15, 52] width 20 height 10
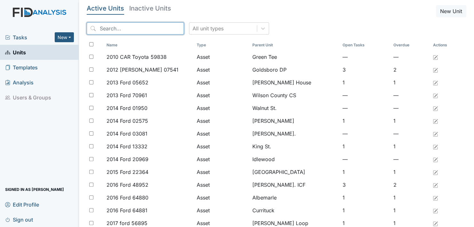
click at [138, 28] on input "search" at bounding box center [135, 28] width 97 height 12
type input "l"
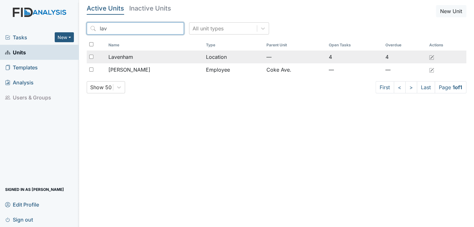
type input "lav"
click at [116, 58] on span "Lavenham" at bounding box center [120, 57] width 25 height 8
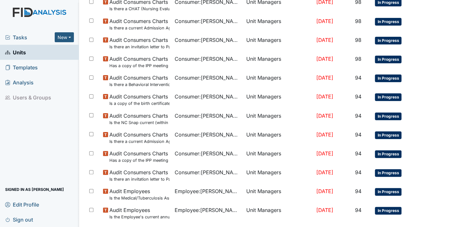
scroll to position [457, 0]
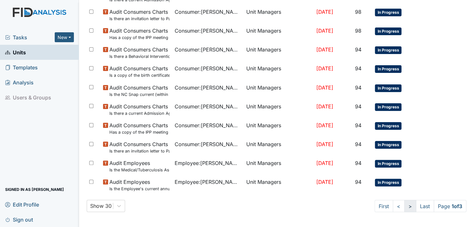
click at [404, 206] on link ">" at bounding box center [410, 206] width 12 height 12
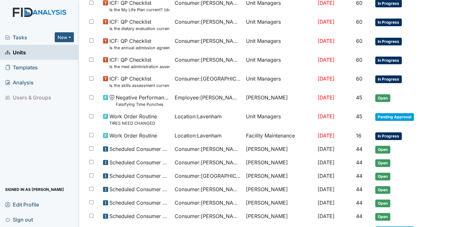
scroll to position [417, 0]
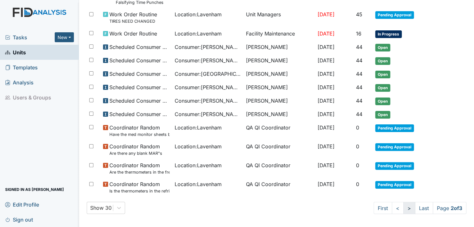
click at [403, 205] on link ">" at bounding box center [409, 208] width 12 height 12
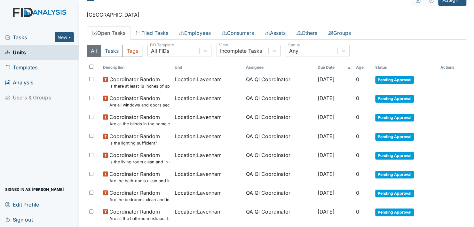
scroll to position [0, 0]
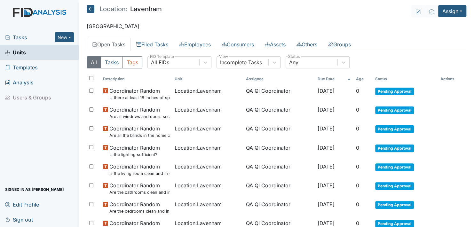
click at [17, 53] on span "Units" at bounding box center [15, 52] width 21 height 10
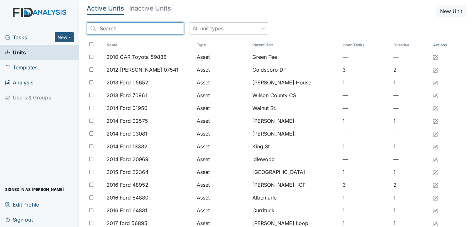
click at [154, 25] on input "search" at bounding box center [135, 28] width 97 height 12
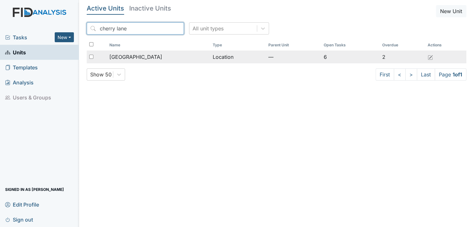
type input "cherry lane"
click at [131, 57] on span "[GEOGRAPHIC_DATA]" at bounding box center [135, 57] width 53 height 8
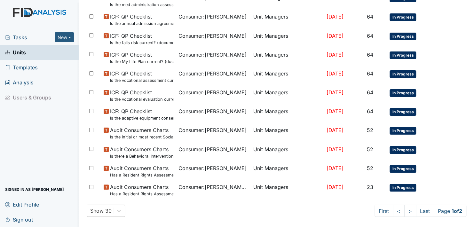
scroll to position [382, 0]
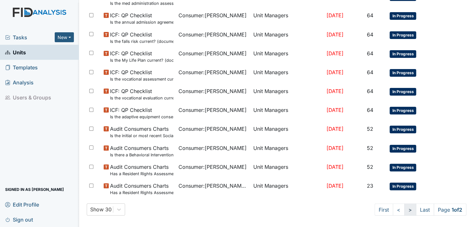
click at [404, 204] on link ">" at bounding box center [410, 209] width 12 height 12
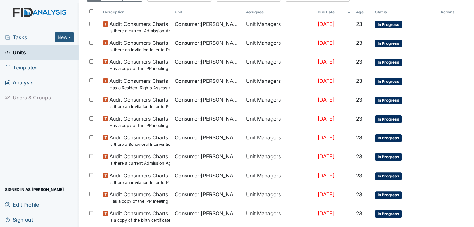
scroll to position [0, 0]
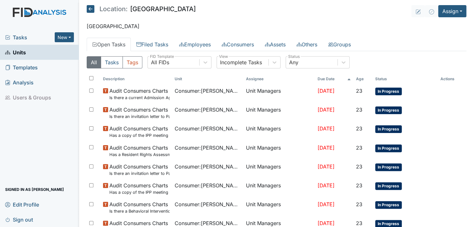
click at [24, 51] on span "Units" at bounding box center [15, 52] width 21 height 10
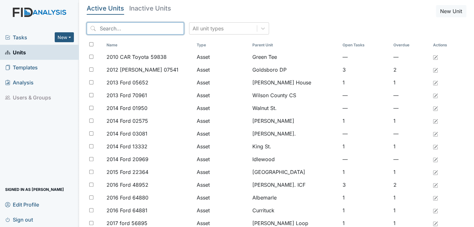
click at [141, 28] on input "search" at bounding box center [135, 28] width 97 height 12
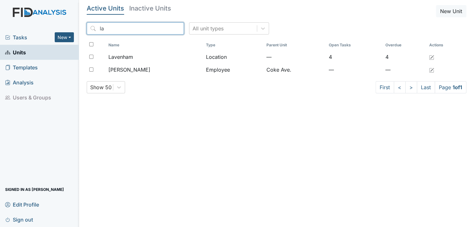
type input "l"
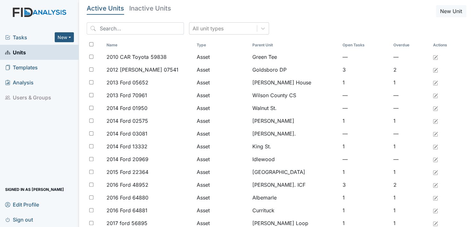
click at [21, 53] on span "Units" at bounding box center [15, 52] width 21 height 10
click at [137, 29] on input "search" at bounding box center [135, 28] width 97 height 12
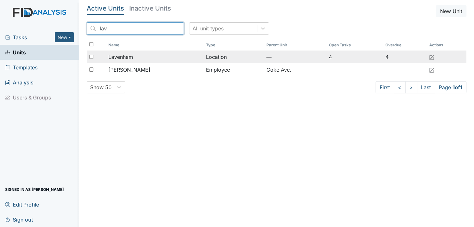
type input "lav"
click at [115, 56] on span "Lavenham" at bounding box center [120, 57] width 25 height 8
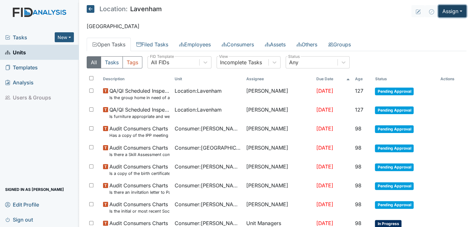
click at [456, 10] on button "Assign" at bounding box center [452, 11] width 28 height 12
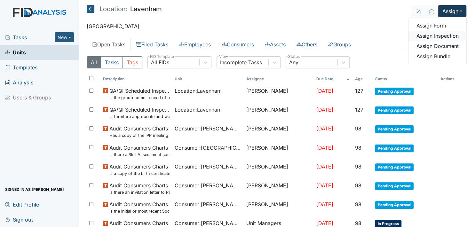
click at [442, 35] on link "Assign Inspection" at bounding box center [438, 36] width 58 height 10
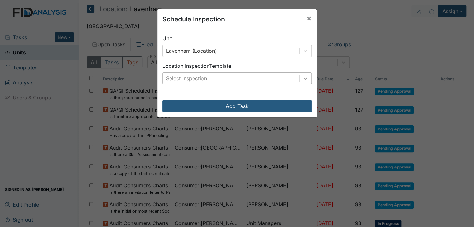
click at [304, 78] on icon at bounding box center [305, 78] width 4 height 2
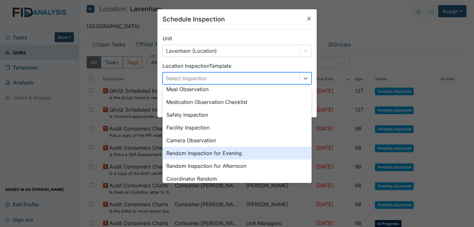
scroll to position [14, 0]
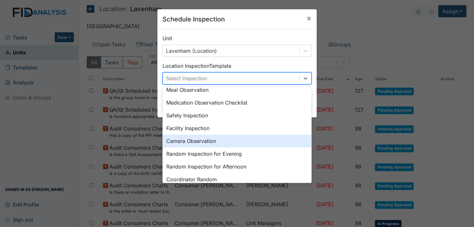
click at [198, 140] on div "Camera Observation" at bounding box center [236, 141] width 149 height 13
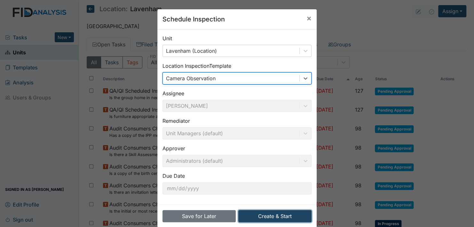
click at [264, 216] on button "Create & Start" at bounding box center [274, 216] width 73 height 12
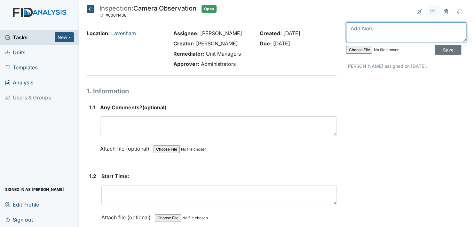
click at [373, 35] on textarea at bounding box center [406, 32] width 120 height 20
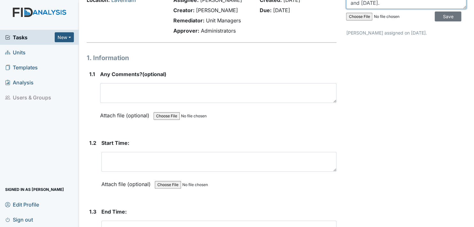
scroll to position [32, 0]
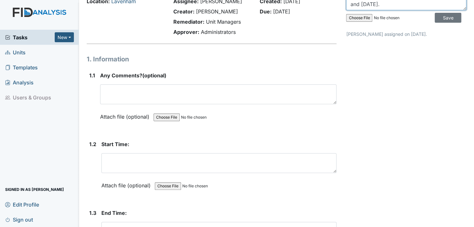
type textarea "this camera observation was done [DATE] and [DATE]."
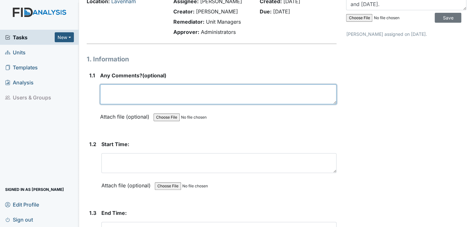
click at [107, 101] on textarea at bounding box center [218, 94] width 236 height 20
type textarea "concern that staff is out of view"
